Goal: Task Accomplishment & Management: Manage account settings

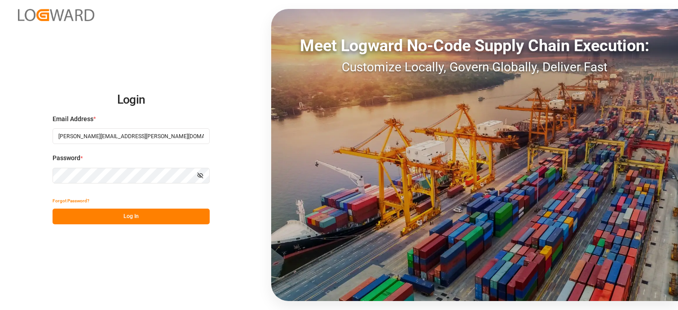
click at [119, 212] on button "Log In" at bounding box center [130, 217] width 157 height 16
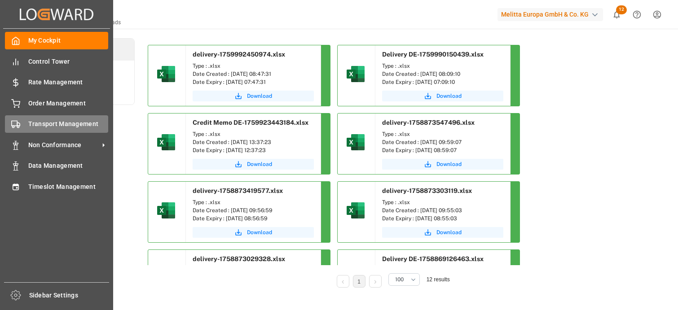
click at [15, 126] on rect at bounding box center [14, 123] width 5 height 5
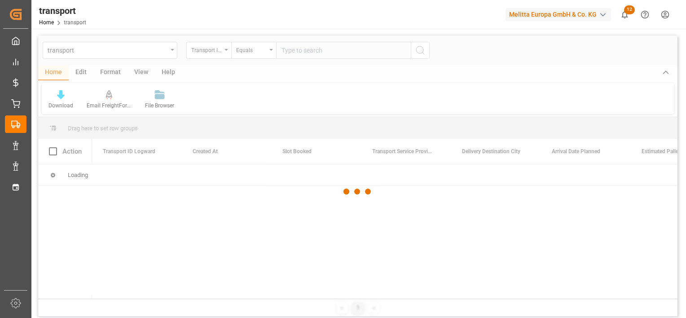
click at [214, 48] on div at bounding box center [357, 191] width 639 height 312
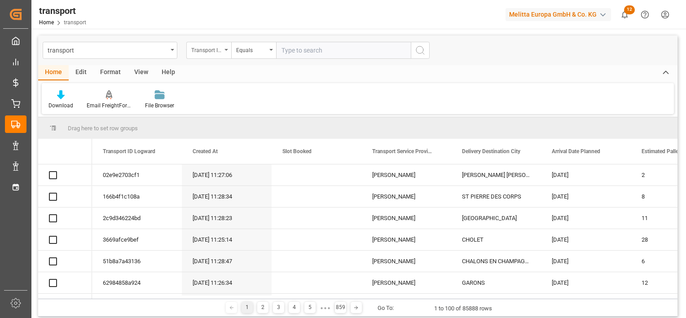
click at [216, 48] on div "Transport ID Logward" at bounding box center [206, 49] width 31 height 10
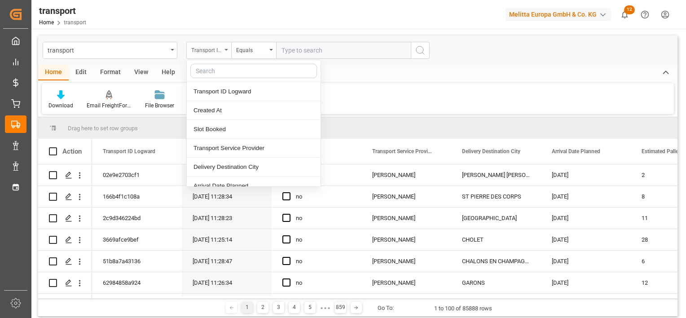
click at [226, 49] on icon "close menu" at bounding box center [226, 50] width 4 height 2
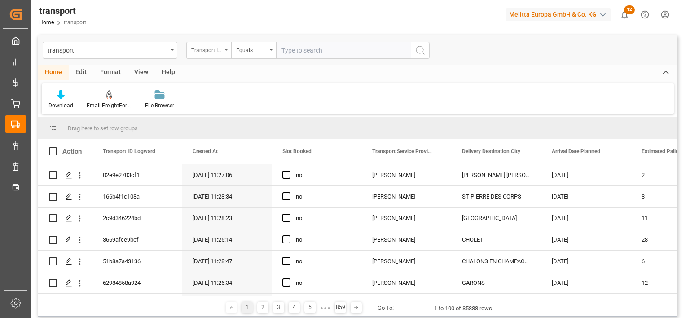
click at [226, 53] on div "Transport ID Logward" at bounding box center [208, 50] width 45 height 17
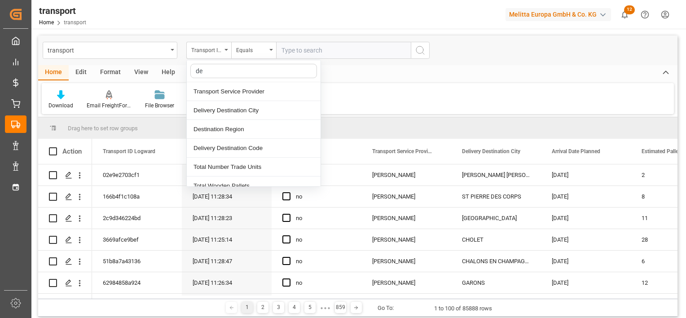
type input "del"
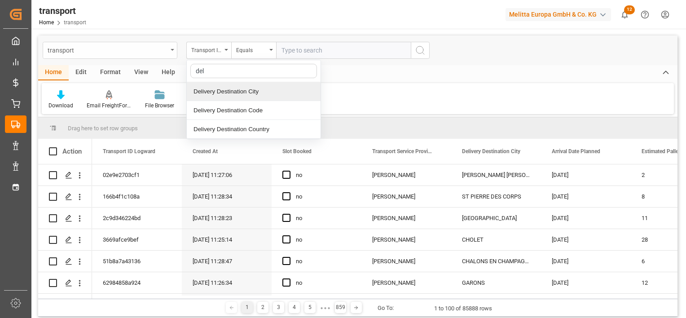
click at [136, 52] on div "transport" at bounding box center [108, 49] width 120 height 11
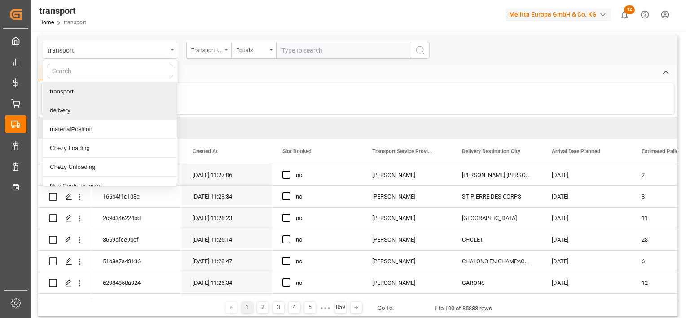
click at [67, 111] on div "delivery" at bounding box center [110, 110] width 134 height 19
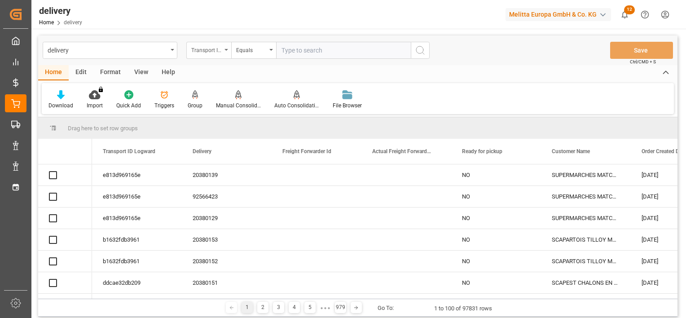
click at [217, 53] on div "Transport ID Logward" at bounding box center [206, 49] width 31 height 10
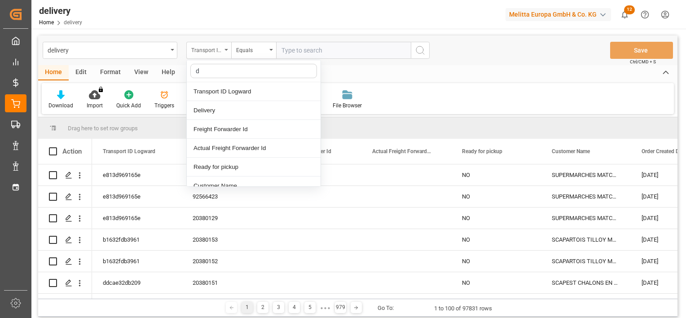
type input "de"
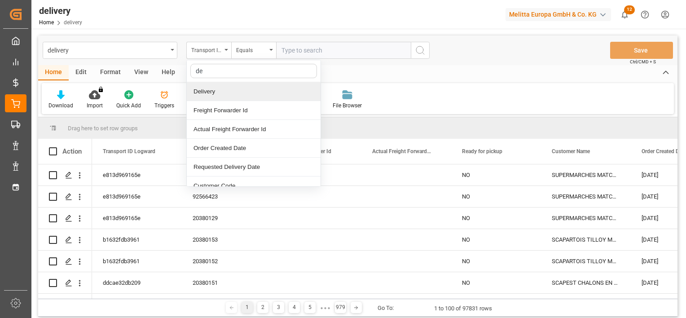
click at [215, 88] on div "Delivery" at bounding box center [254, 91] width 134 height 19
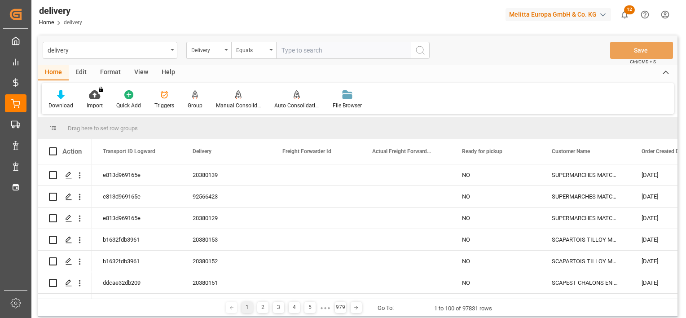
click at [323, 50] on input "text" at bounding box center [343, 50] width 135 height 17
paste input "80001896"
type input "80001896"
click at [415, 50] on icon "search button" at bounding box center [420, 50] width 11 height 11
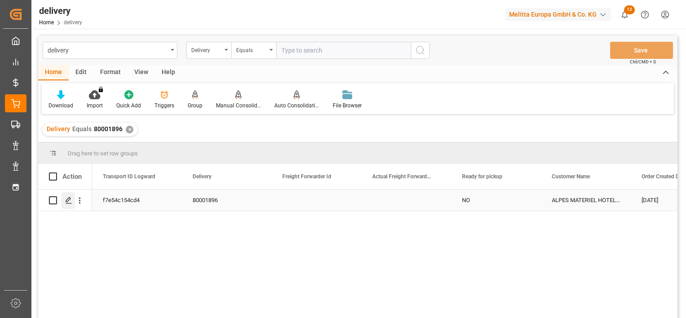
click at [68, 201] on polygon "Press SPACE to select this row." at bounding box center [68, 199] width 4 height 4
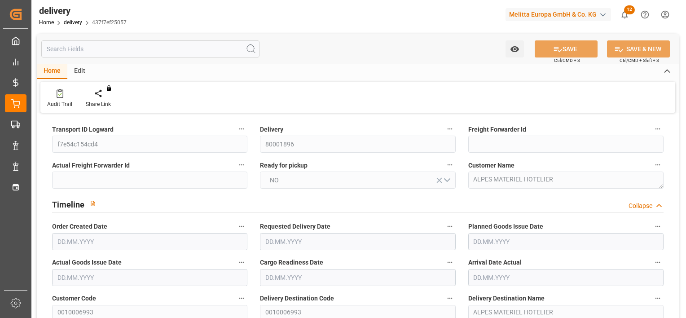
type input "1"
type input "273.86"
type input "374.98"
type input "1109.91"
type input "20"
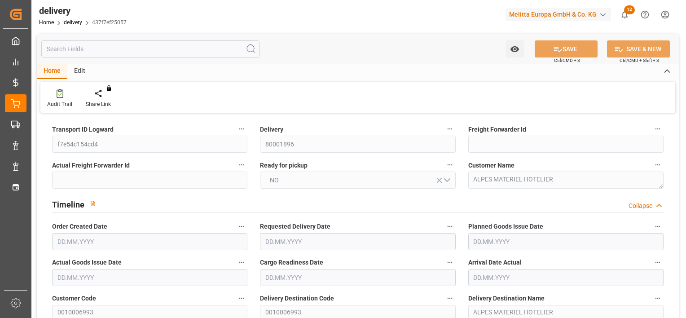
type input "2"
type input "1"
type input "2"
type input "1"
type input "0"
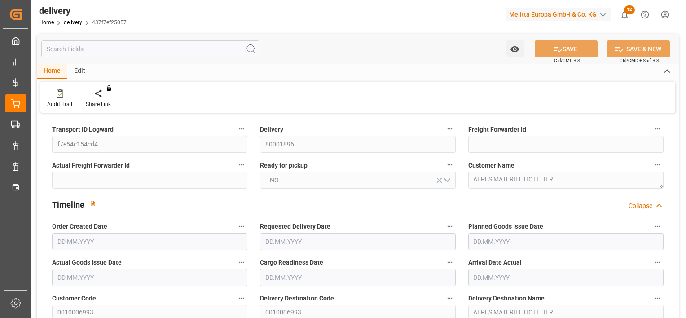
type input "0"
type input "-4.0964"
type input "154.58"
type input "150.4836"
type input "2.45"
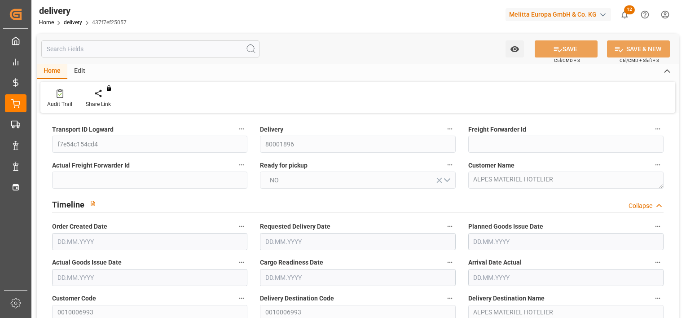
type input "7.2"
type input "1.5"
type input "1.3"
type input "0"
type input "3"
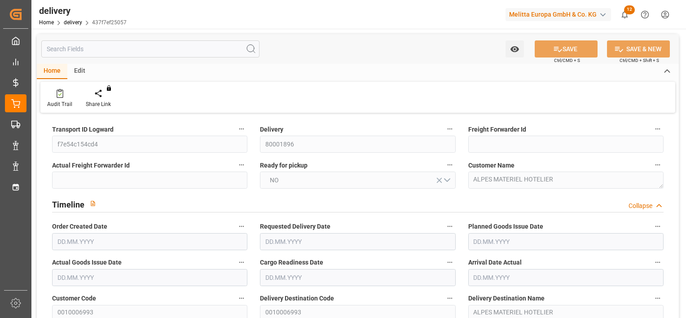
type input "326.09"
type input "1"
type input "101"
type input "0"
type input "[DATE]"
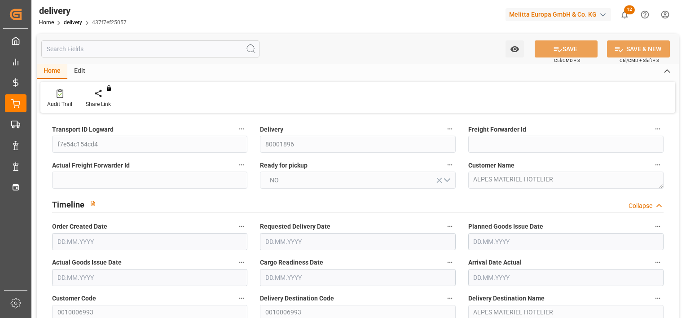
type input "[DATE]"
type input "[DATE] 01:00"
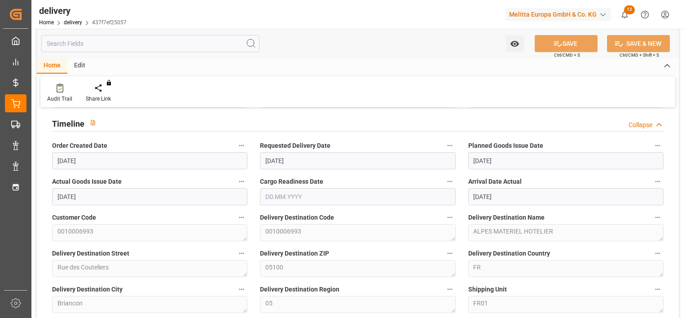
scroll to position [90, 0]
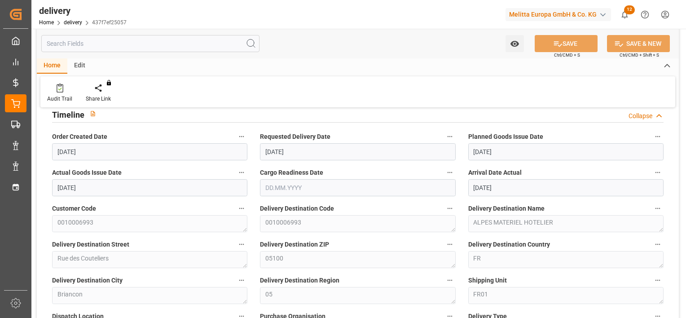
click at [48, 183] on div "Actual Goods Issue Date [DATE]" at bounding box center [150, 181] width 208 height 36
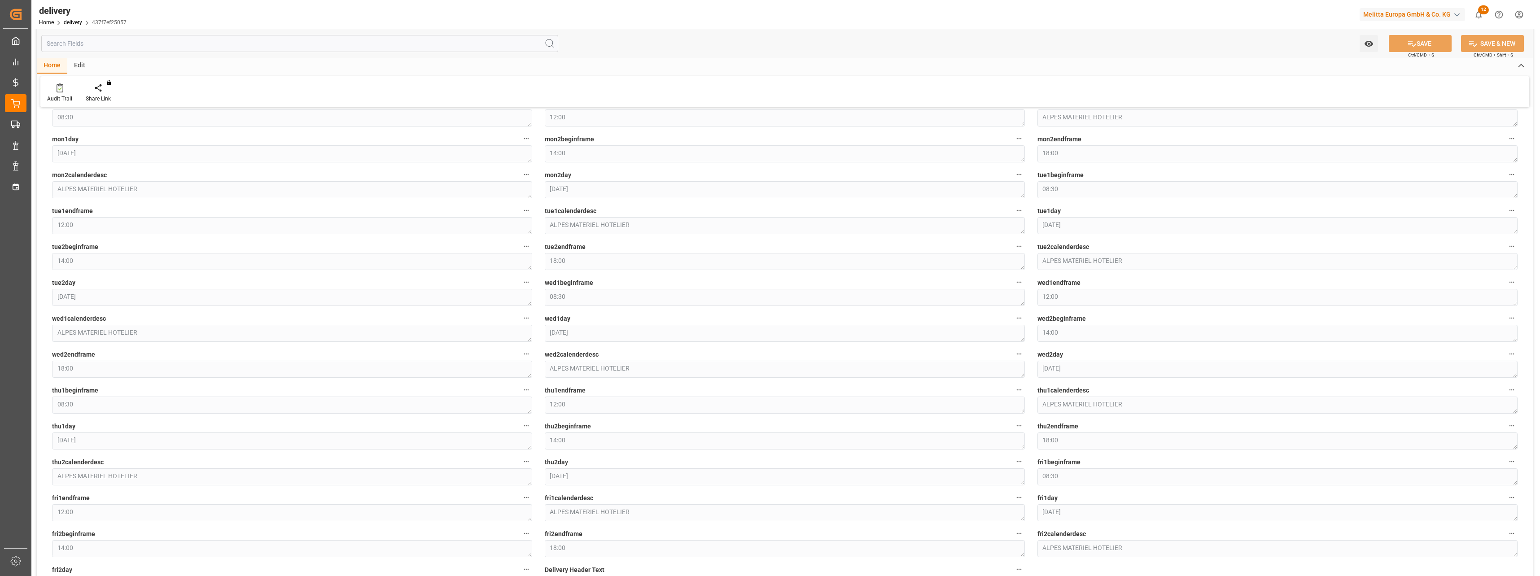
scroll to position [1705, 0]
